Goal: Task Accomplishment & Management: Use online tool/utility

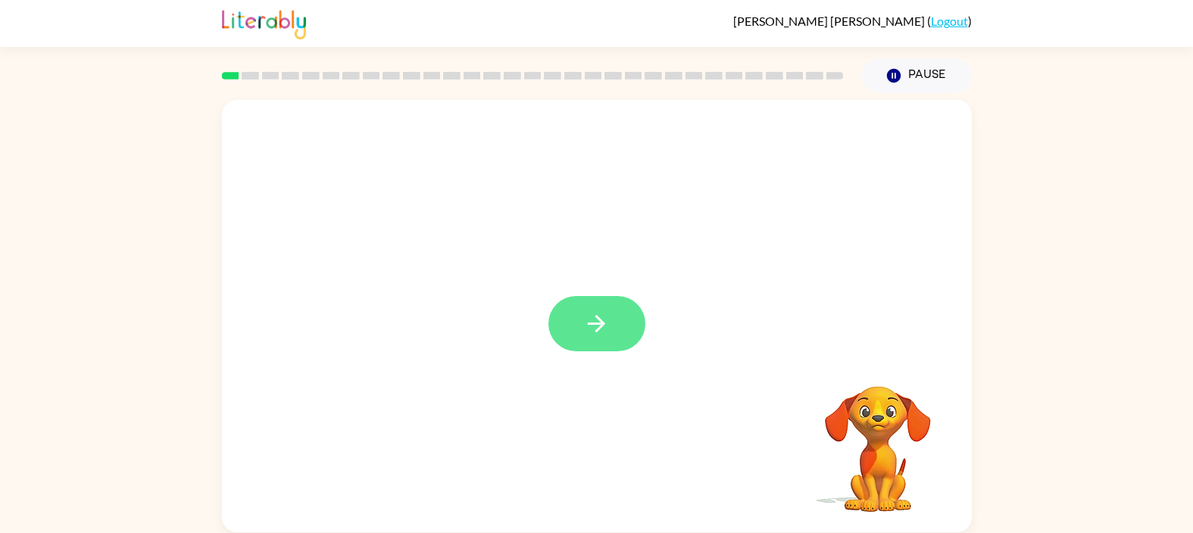
click at [589, 340] on button "button" at bounding box center [596, 323] width 97 height 55
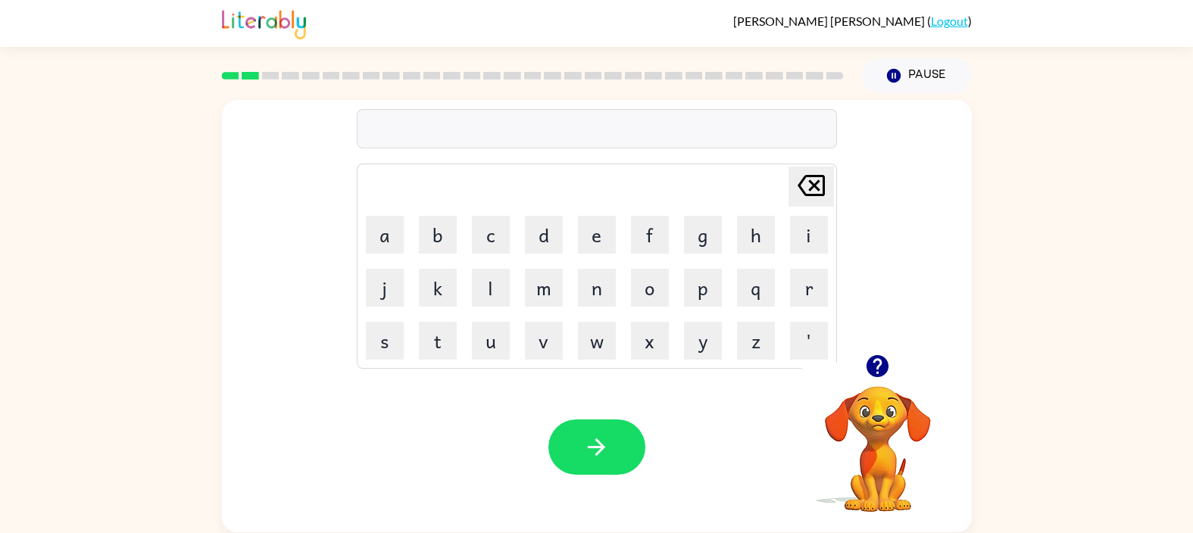
click at [877, 368] on icon "button" at bounding box center [877, 366] width 27 height 27
click at [621, 441] on button "button" at bounding box center [596, 446] width 97 height 55
click at [892, 373] on button "button" at bounding box center [877, 366] width 39 height 39
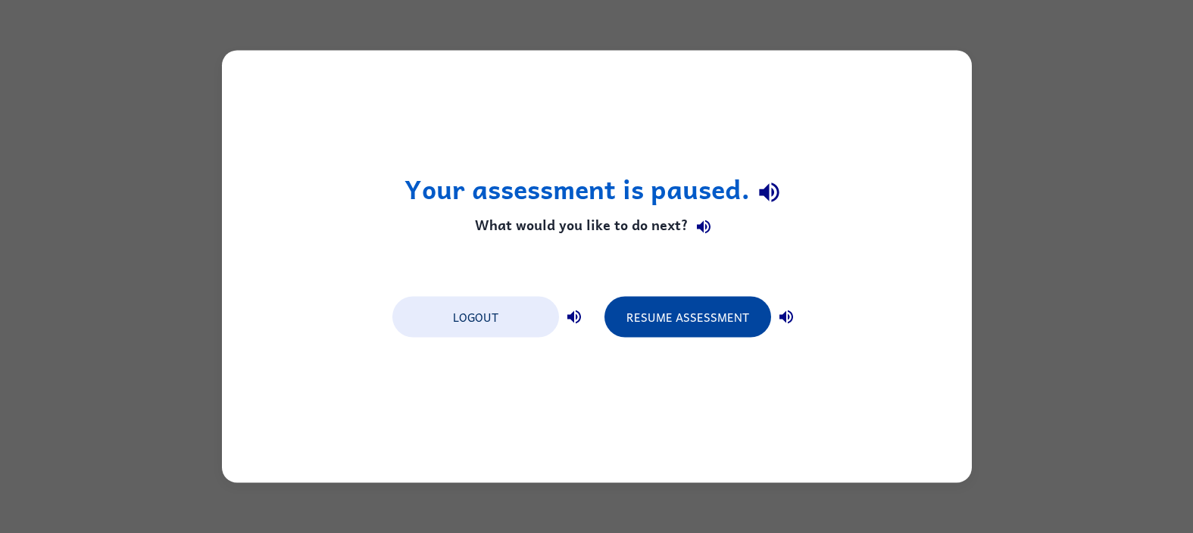
click at [723, 312] on button "Resume Assessment" at bounding box center [687, 317] width 167 height 41
click at [651, 312] on button "Resume Assessment" at bounding box center [687, 317] width 167 height 41
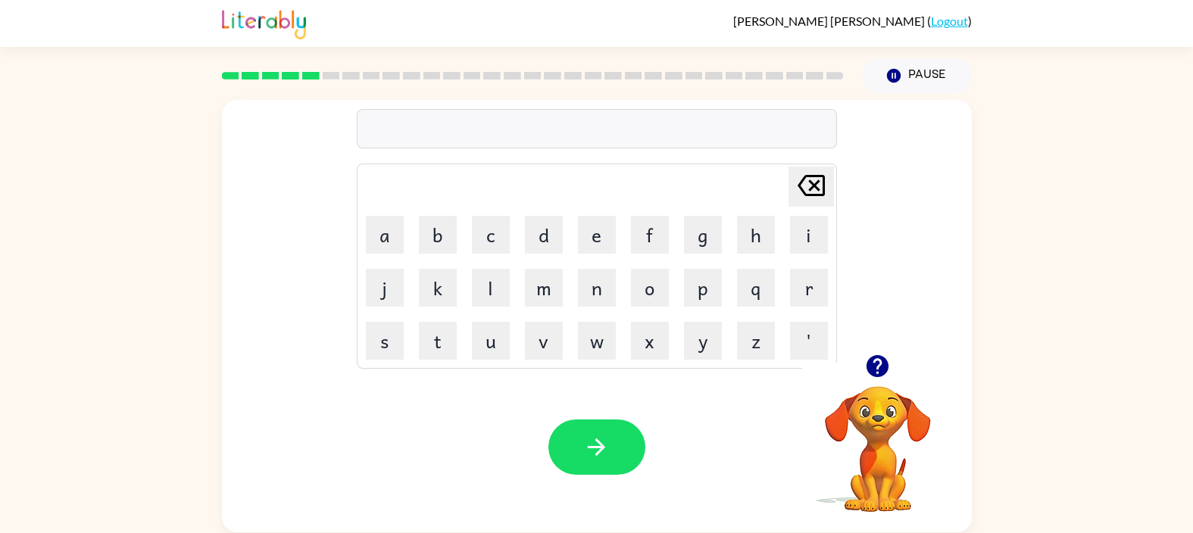
click at [1012, 133] on div "[PERSON_NAME] last character input a b c d e f g h i j k l m n o p q r s t u v …" at bounding box center [596, 312] width 1193 height 439
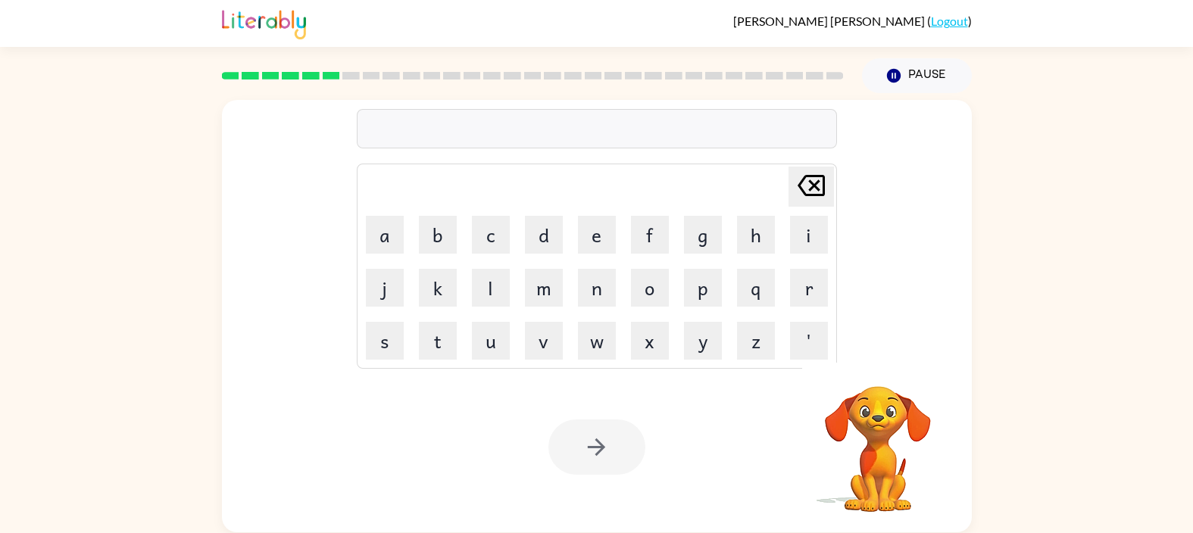
click at [126, 117] on div "[PERSON_NAME] last character input a b c d e f g h i j k l m n o p q r s t u v …" at bounding box center [596, 312] width 1193 height 439
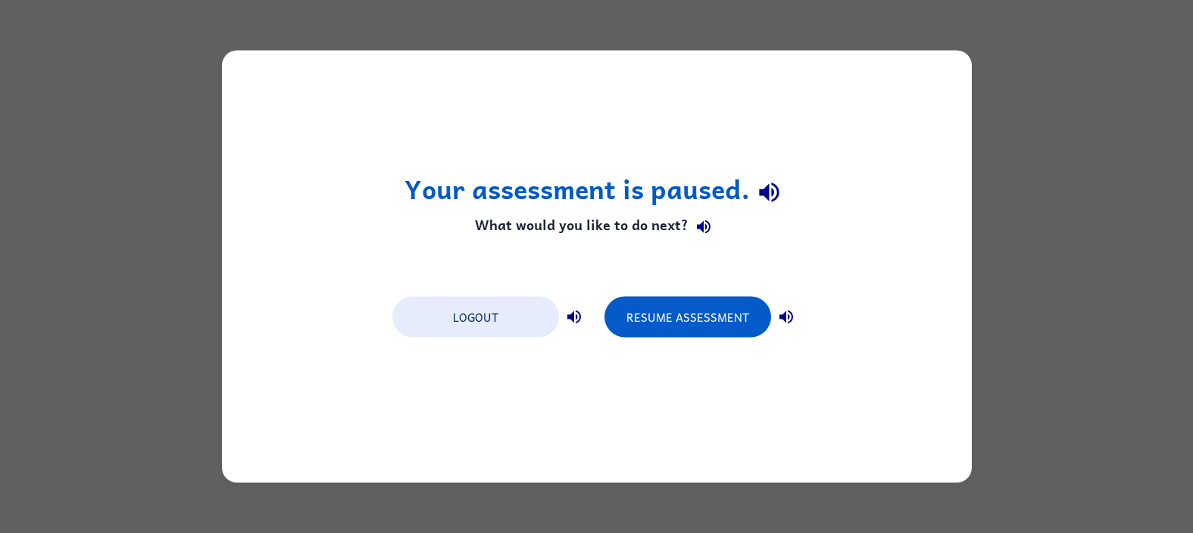
click at [143, 163] on div "Your assessment is paused. What would you like to do next? Logout Resume Assess…" at bounding box center [596, 266] width 1193 height 533
click at [694, 327] on button "Resume Assessment" at bounding box center [687, 317] width 167 height 41
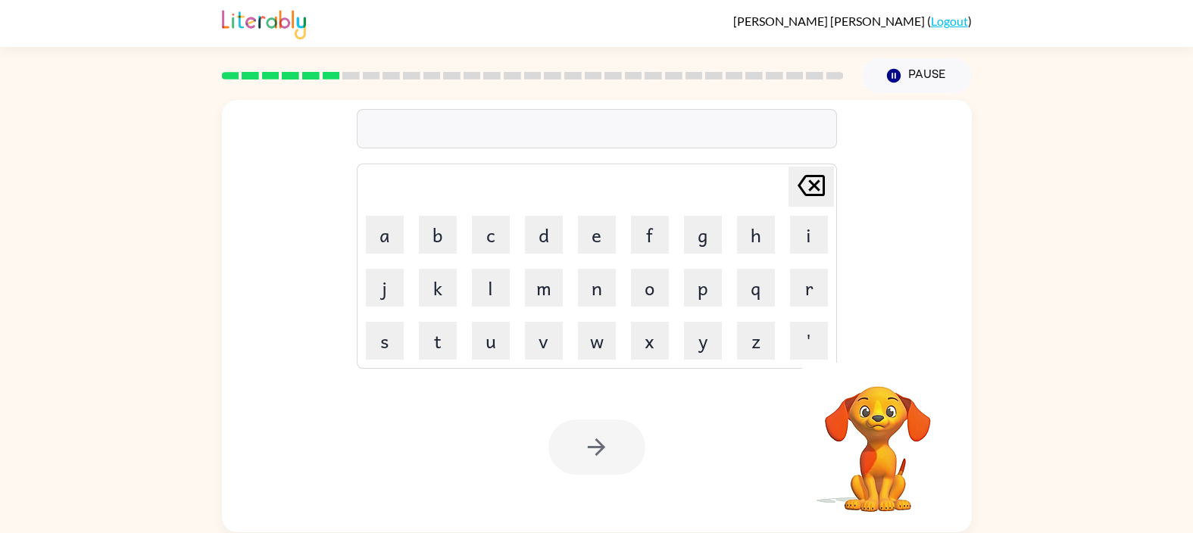
click at [8, 149] on div "[PERSON_NAME] last character input a b c d e f g h i j k l m n o p q r s t u v …" at bounding box center [596, 312] width 1193 height 439
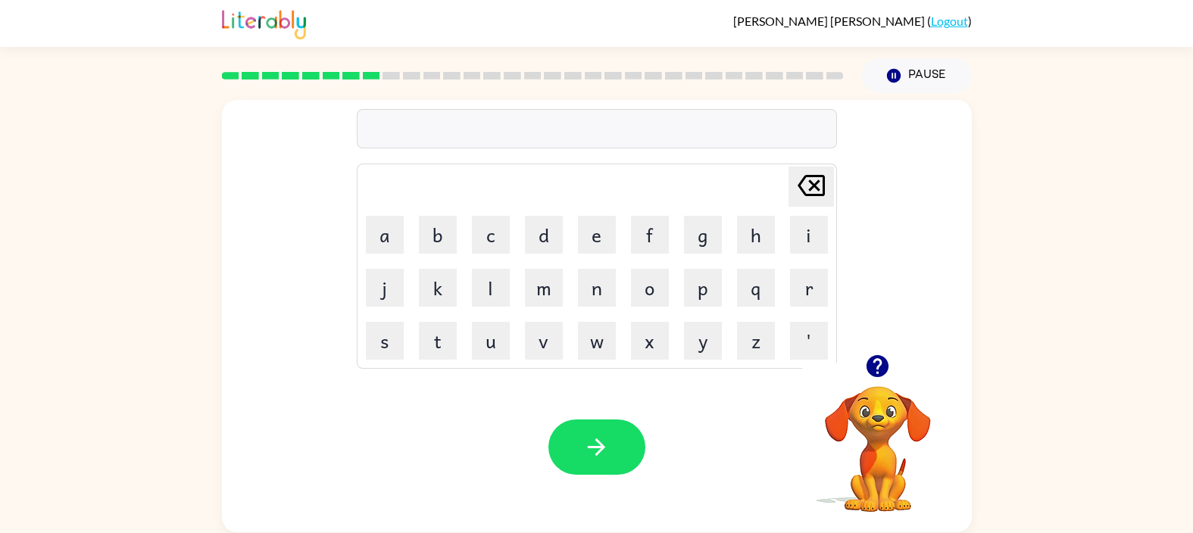
click at [58, 115] on div "[PERSON_NAME] last character input a b c d e f g h i j k l m n o p q r s t u v …" at bounding box center [596, 312] width 1193 height 439
click at [876, 369] on icon "button" at bounding box center [877, 366] width 27 height 27
click at [865, 374] on icon "button" at bounding box center [877, 366] width 27 height 27
click at [875, 373] on icon "button" at bounding box center [877, 366] width 22 height 22
click at [872, 377] on video "Your browser must support playing .mp4 files to use Literably. Please try using…" at bounding box center [877, 438] width 151 height 151
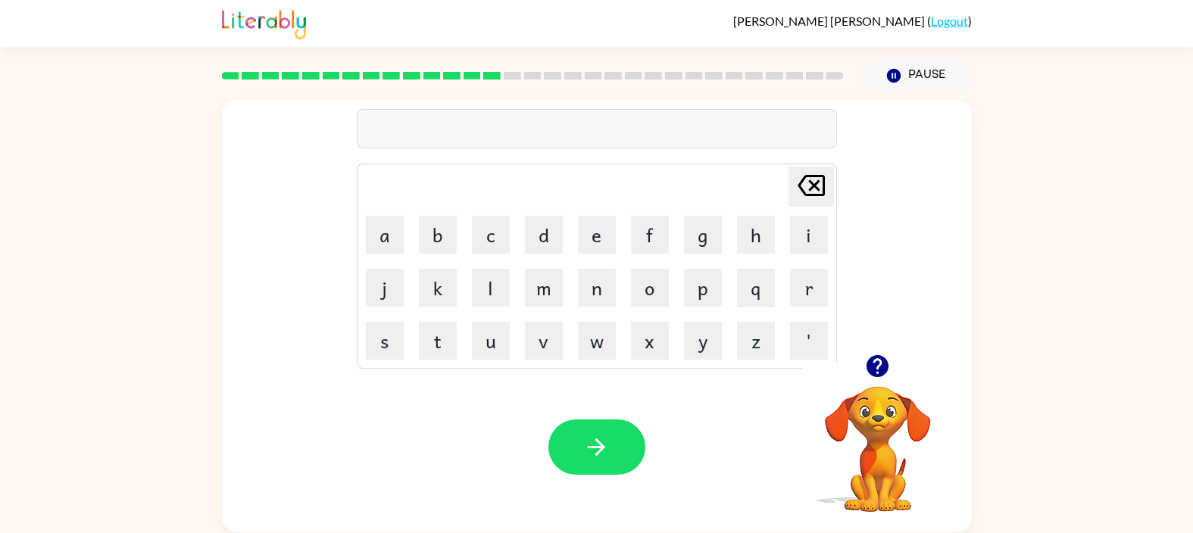
click at [874, 370] on icon "button" at bounding box center [877, 366] width 22 height 22
click at [892, 369] on button "button" at bounding box center [877, 366] width 39 height 39
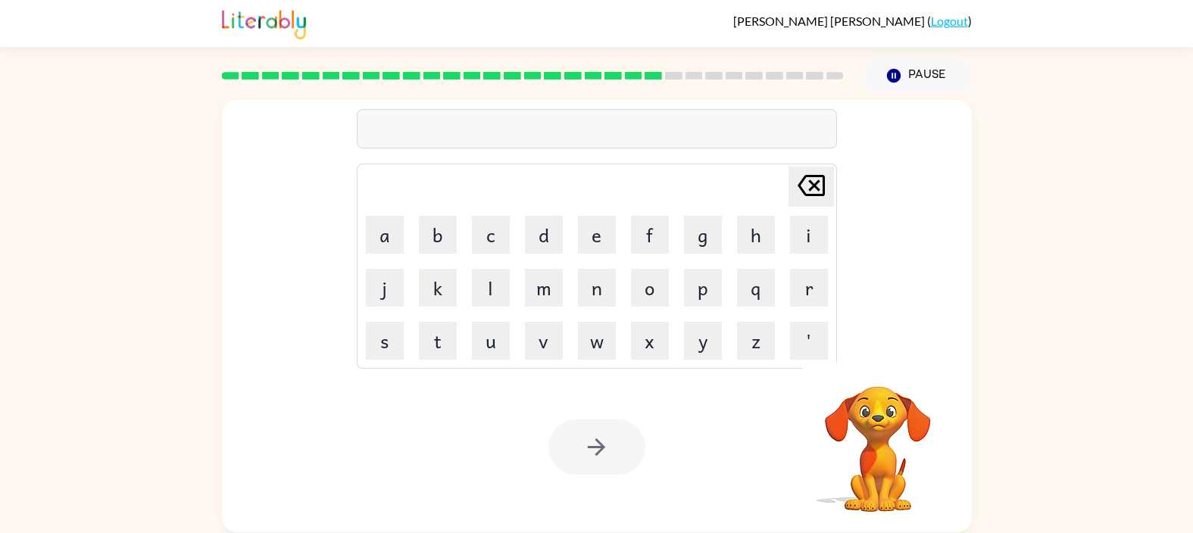
click at [138, 323] on div "[PERSON_NAME] last character input a b c d e f g h i j k l m n o p q r s t u v …" at bounding box center [596, 312] width 1193 height 439
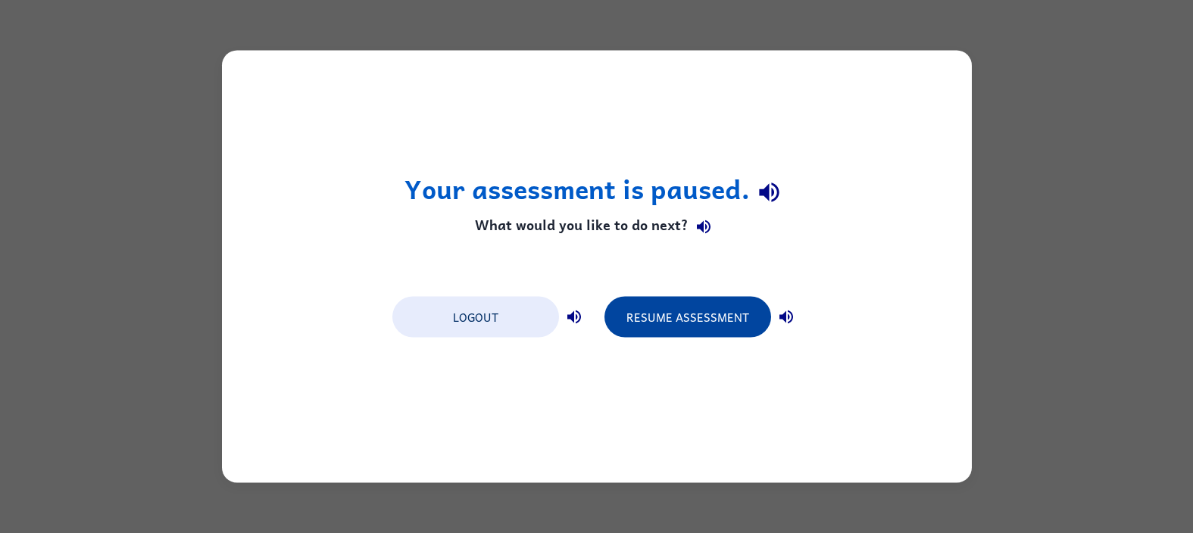
click at [748, 323] on button "Resume Assessment" at bounding box center [687, 317] width 167 height 41
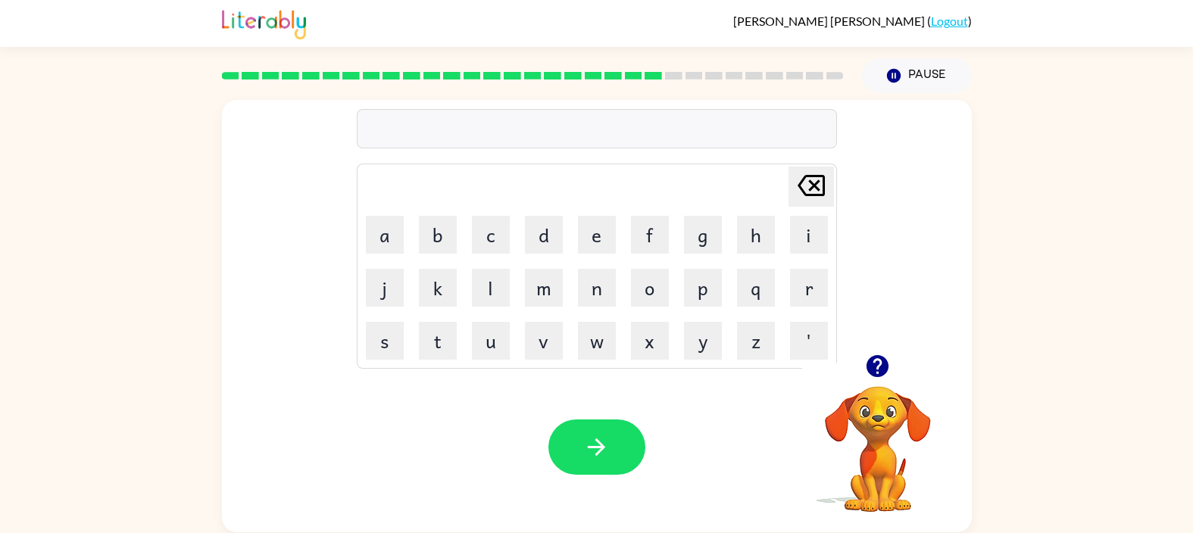
click at [897, 374] on div at bounding box center [877, 366] width 151 height 39
click at [869, 366] on icon "button" at bounding box center [877, 366] width 22 height 22
click at [886, 381] on button "button" at bounding box center [877, 366] width 39 height 39
click at [898, 363] on video "Your browser must support playing .mp4 files to use Literably. Please try using…" at bounding box center [877, 438] width 151 height 151
click at [686, 400] on div "Your browser must support playing .mp4 files to use Literably. Please try using…" at bounding box center [597, 447] width 750 height 170
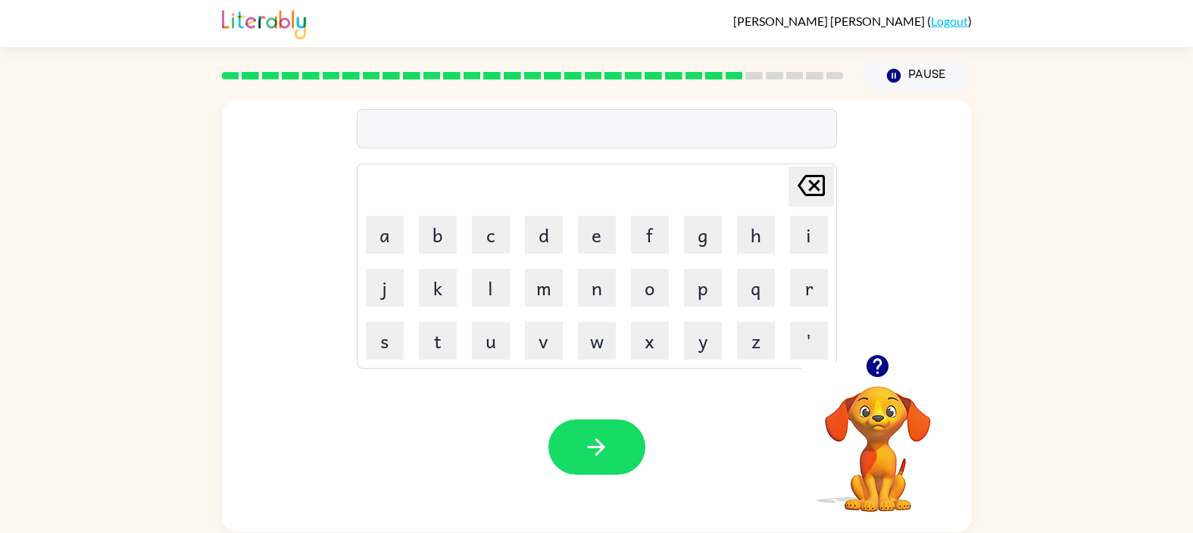
click at [887, 364] on icon "button" at bounding box center [877, 366] width 22 height 22
click at [689, 410] on div "Your browser must support playing .mp4 files to use Literably. Please try using…" at bounding box center [597, 447] width 750 height 170
click at [883, 387] on video "Your browser must support playing .mp4 files to use Literably. Please try using…" at bounding box center [877, 438] width 151 height 151
click at [881, 363] on icon "button" at bounding box center [877, 366] width 22 height 22
click at [886, 401] on video "Your browser must support playing .mp4 files to use Literably. Please try using…" at bounding box center [877, 438] width 151 height 151
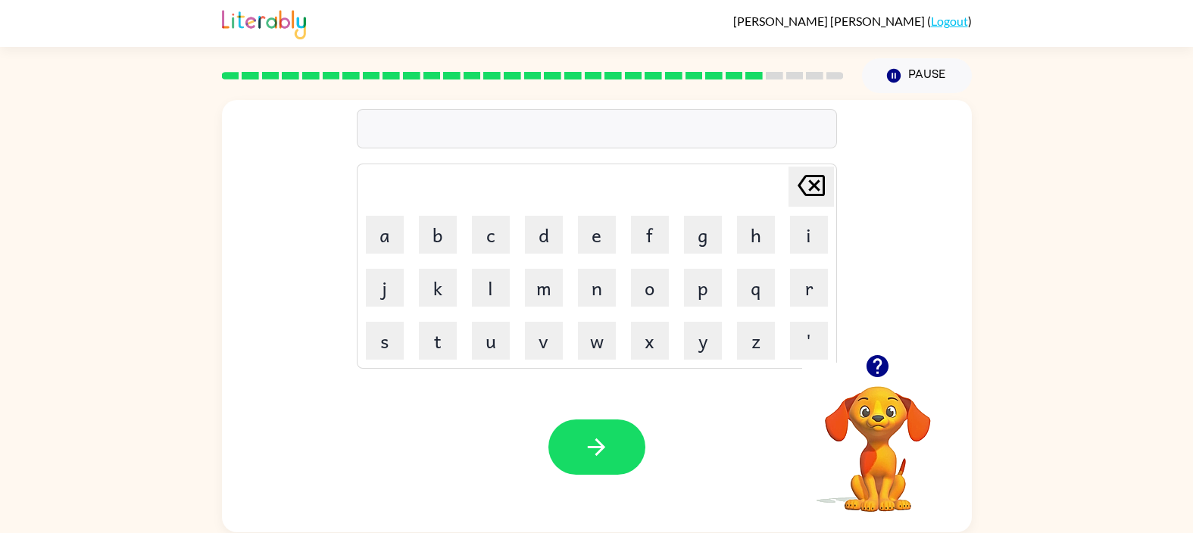
click at [877, 349] on button "button" at bounding box center [877, 366] width 39 height 39
click at [879, 355] on icon "button" at bounding box center [877, 366] width 27 height 27
click at [876, 364] on video "Your browser must support playing .mp4 files to use Literably. Please try using…" at bounding box center [877, 438] width 151 height 151
click at [864, 358] on icon "button" at bounding box center [877, 366] width 27 height 27
click at [875, 383] on button "button" at bounding box center [877, 366] width 39 height 39
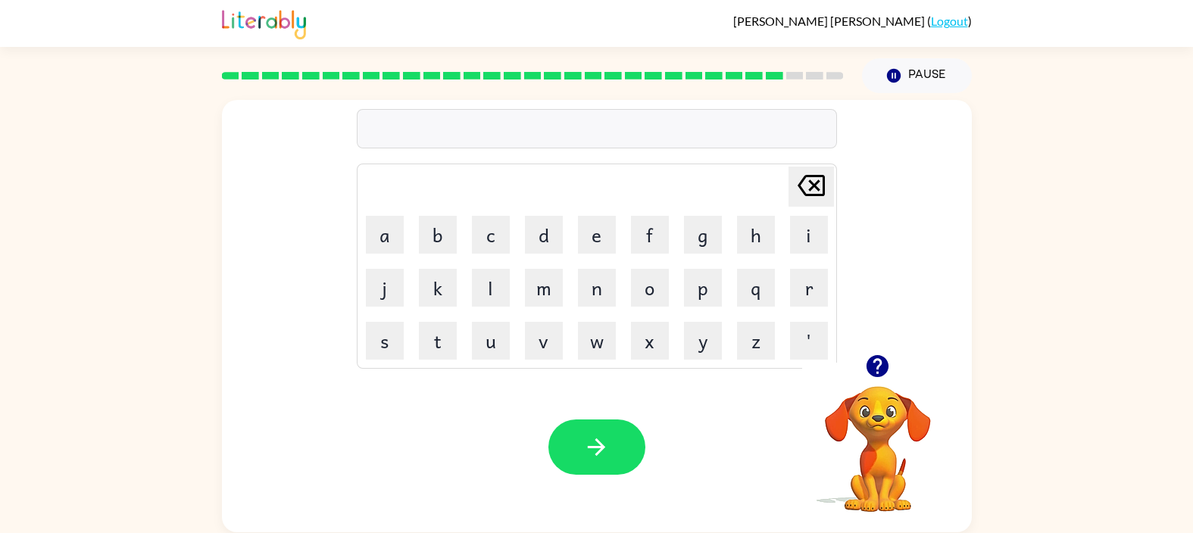
click at [891, 347] on div at bounding box center [877, 366] width 151 height 39
click at [881, 380] on button "button" at bounding box center [877, 366] width 39 height 39
click at [869, 353] on icon "button" at bounding box center [877, 366] width 27 height 27
click at [892, 364] on video "Your browser must support playing .mp4 files to use Literably. Please try using…" at bounding box center [877, 438] width 151 height 151
click at [865, 379] on icon "button" at bounding box center [877, 366] width 27 height 27
